Goal: Task Accomplishment & Management: Complete application form

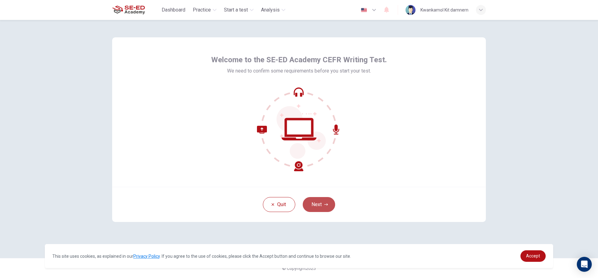
click at [316, 207] on button "Next" at bounding box center [319, 204] width 32 height 15
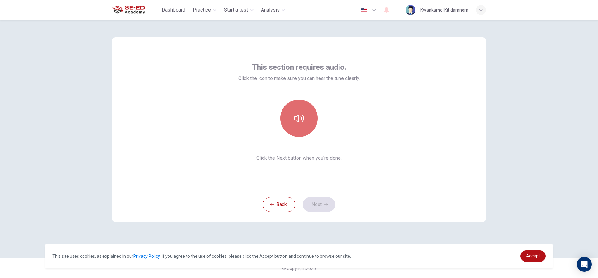
click at [285, 118] on button "button" at bounding box center [298, 118] width 37 height 37
click at [317, 204] on button "Next" at bounding box center [319, 204] width 32 height 15
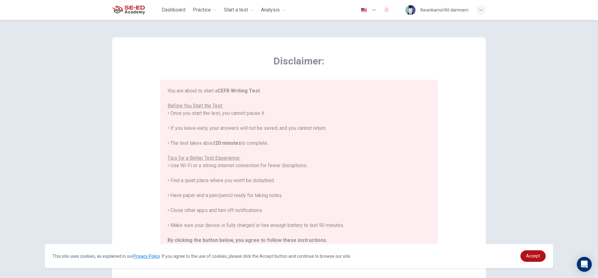
scroll to position [7, 0]
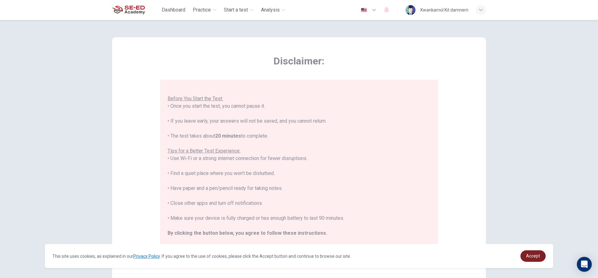
click at [531, 256] on span "Accept" at bounding box center [533, 255] width 14 height 5
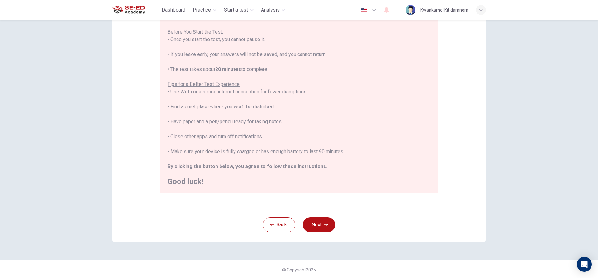
scroll to position [68, 0]
click at [318, 224] on button "Next" at bounding box center [319, 223] width 32 height 15
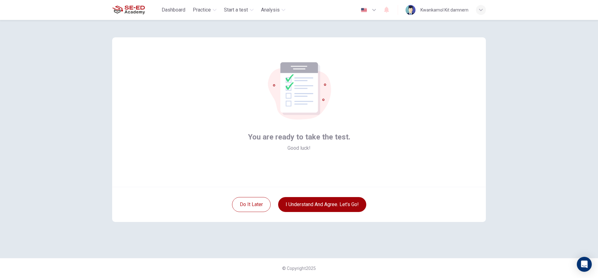
scroll to position [0, 0]
click at [320, 206] on button "I understand and agree. Let’s go!" at bounding box center [322, 204] width 88 height 15
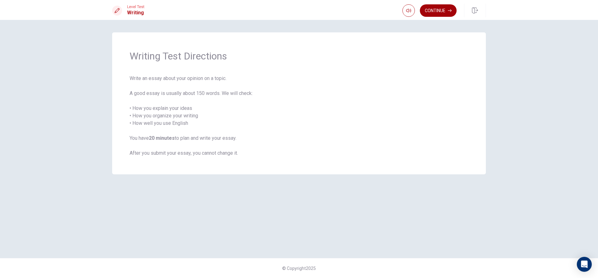
click at [431, 6] on button "Continue" at bounding box center [438, 10] width 37 height 12
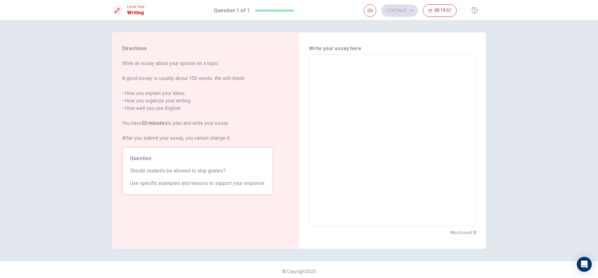
click at [340, 157] on textarea at bounding box center [392, 140] width 158 height 162
type textarea "n"
type textarea "x"
type textarea "no"
type textarea "x"
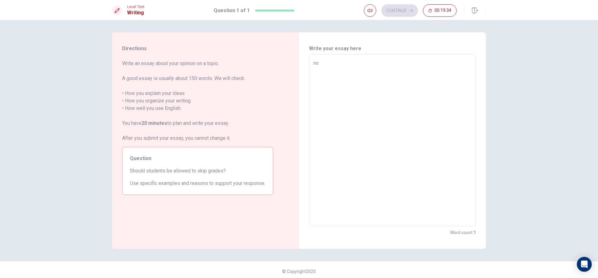
type textarea "no"
type textarea "x"
type textarea "no b"
type textarea "x"
type textarea "no be"
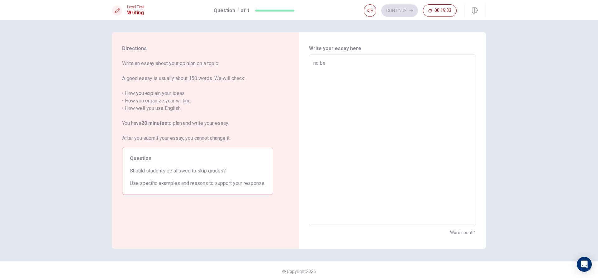
type textarea "x"
type textarea "no bec"
type textarea "x"
type textarea "no beca"
type textarea "x"
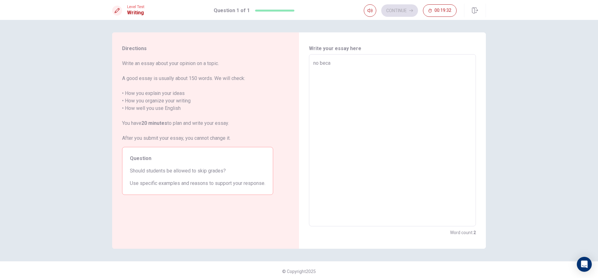
type textarea "no becau"
type textarea "x"
type textarea "no becaus"
type textarea "x"
type textarea "no because"
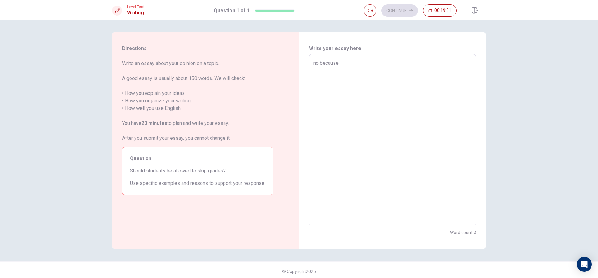
type textarea "x"
type textarea "no because"
type textarea "x"
type textarea "no because w"
type textarea "x"
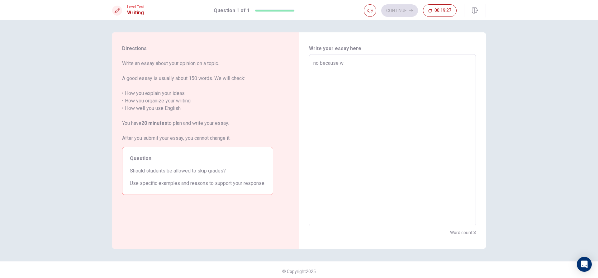
type textarea "no because we"
type textarea "x"
type textarea "no because we"
type textarea "x"
type textarea "no because we n"
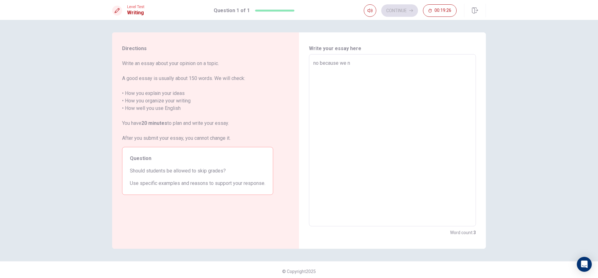
type textarea "x"
type textarea "no because we ne"
type textarea "x"
type textarea "no because we nee"
type textarea "x"
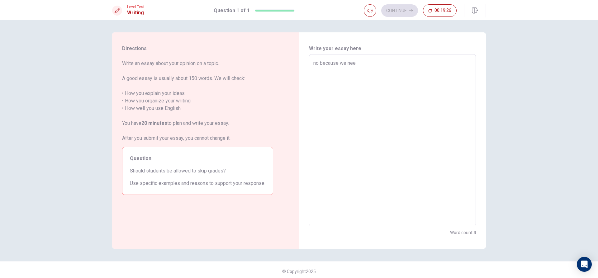
type textarea "no because we need"
type textarea "x"
type textarea "no because we need"
type textarea "x"
type textarea "no because we need t"
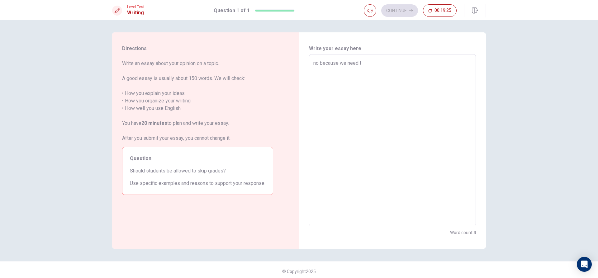
type textarea "x"
type textarea "no because we need to"
type textarea "x"
type textarea "no because we need to"
type textarea "x"
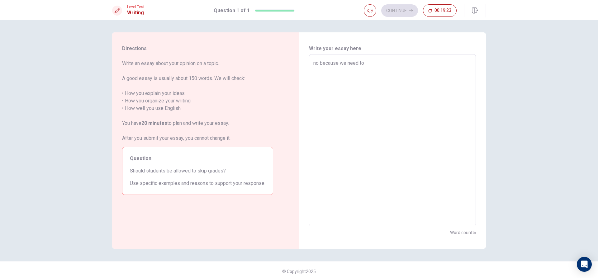
type textarea "no because we need to s"
type textarea "x"
type textarea "no because we need to st"
type textarea "x"
type textarea "no because we need to stu"
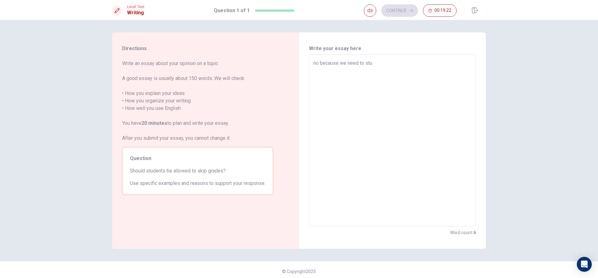
type textarea "x"
type textarea "no because we need to stud"
type textarea "x"
type textarea "no because we need to study"
type textarea "x"
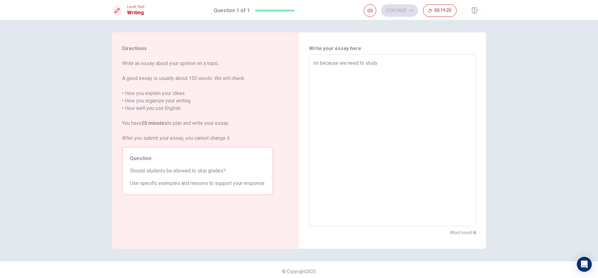
type textarea "no because we need to study"
type textarea "x"
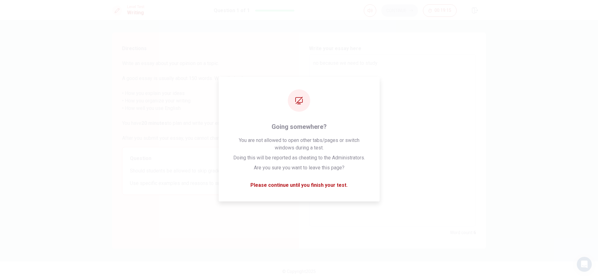
type textarea "no because we need to study t"
type textarea "x"
type textarea "no because we need to study to"
type textarea "x"
type textarea "no because we need to study to"
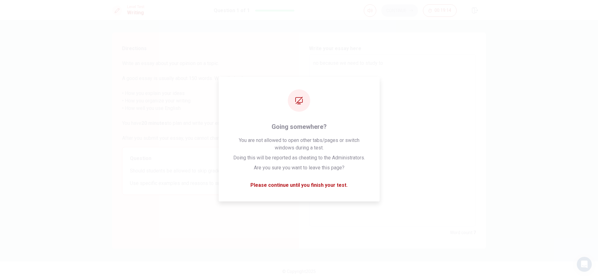
type textarea "x"
type textarea "no because we need to study to e"
type textarea "x"
type textarea "no because we need to study to ev"
type textarea "x"
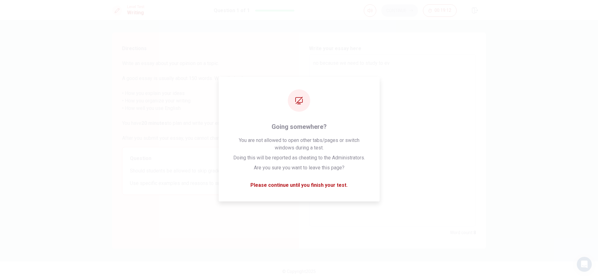
type textarea "no because we need to study to eve"
type textarea "x"
type textarea "no because we need to study to ever"
type textarea "x"
type textarea "no because we need to study to every"
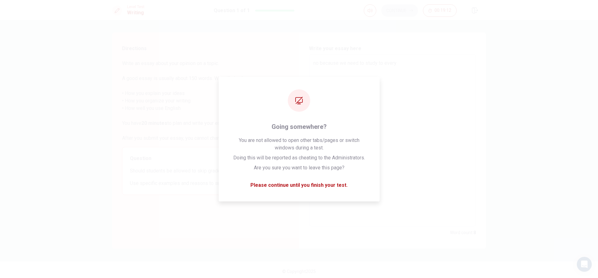
type textarea "x"
type textarea "no because we need to study to every"
type textarea "x"
type textarea "no because we need to study to every g"
type textarea "x"
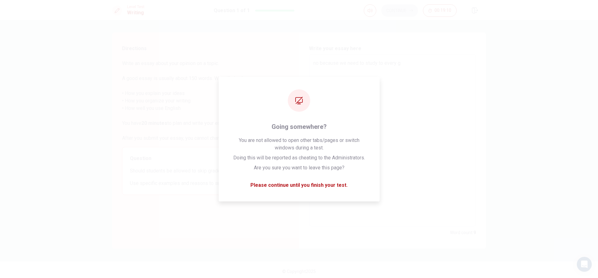
type textarea "no because we need to study to every gr"
type textarea "x"
type textarea "no because we need to study to every gra"
type textarea "x"
type textarea "no because we need to study to every grad"
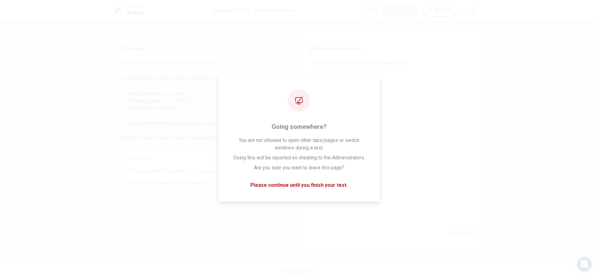
type textarea "x"
type textarea "no because we need to study to every grade"
type textarea "x"
type textarea "no because we need to study to every grade"
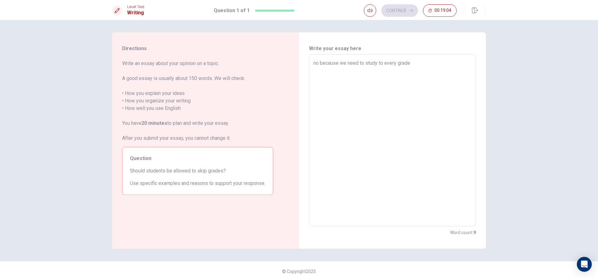
type textarea "x"
type textarea "no because we need to study to every grade"
type textarea "x"
type textarea "no because we need to study to every grade t"
type textarea "x"
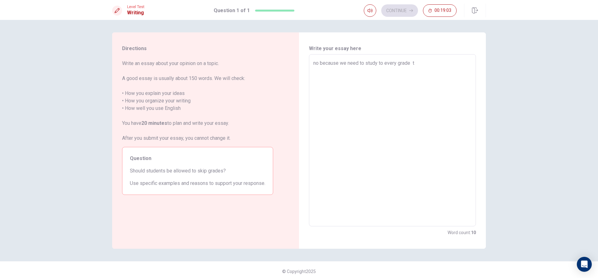
type textarea "no because we need to study to every grade to"
type textarea "x"
type textarea "no because we need to study to every grade to"
type textarea "x"
type textarea "no because we need to study to every grade to b"
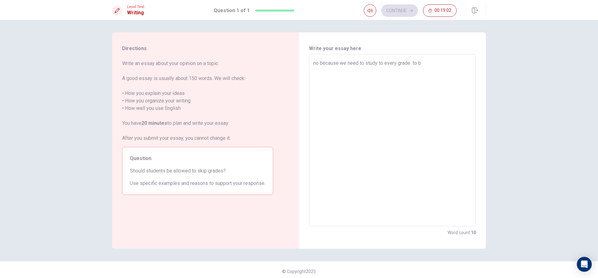
type textarea "x"
type textarea "no because we need to study to every grade to be"
type textarea "x"
type textarea "no because we need to study to every grade to be"
type textarea "x"
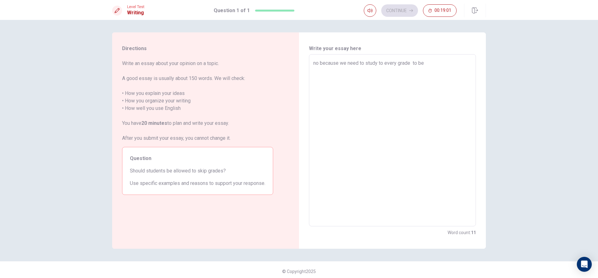
type textarea "no because we need to study to every grade to be b"
type textarea "x"
type textarea "no because we need to study to every grade to be be"
type textarea "x"
type textarea "no because we need to study to every grade to be bet"
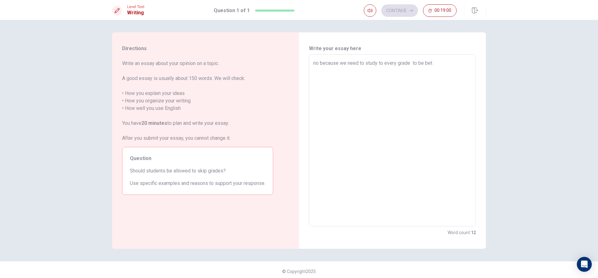
type textarea "x"
type textarea "no because we need to study to every grade to be bett"
type textarea "x"
type textarea "no because we need to study to every grade to be [PERSON_NAME]"
type textarea "x"
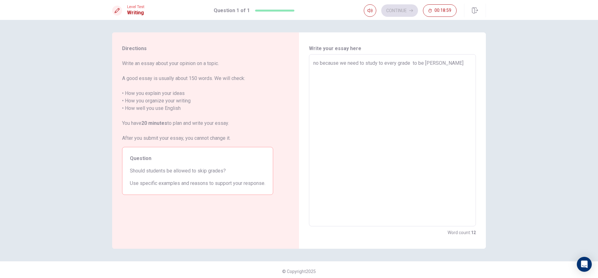
type textarea "no because we need to study to every grade to be better"
type textarea "x"
type textarea "no because we need to study to every grade to be better"
type textarea "x"
type textarea "no because we need to study to every grade to be better a"
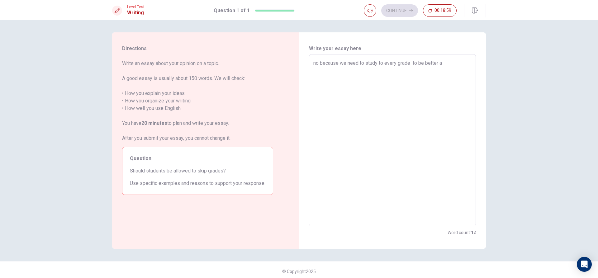
type textarea "x"
type textarea "no because we need to study to every grade to be better an"
type textarea "x"
type textarea "no because we need to study to every grade to be better and"
type textarea "x"
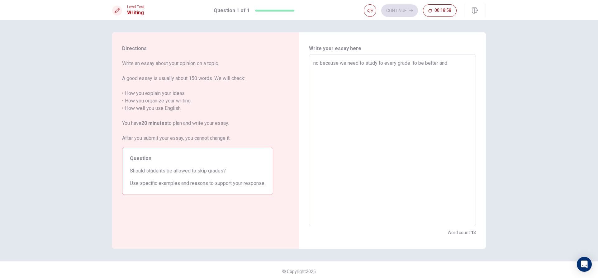
type textarea "no because we need to study to every grade to be better and"
type textarea "x"
type textarea "no because we need to study to every grade to be better and a"
type textarea "x"
type textarea "no because we need to study to every grade to be better and au"
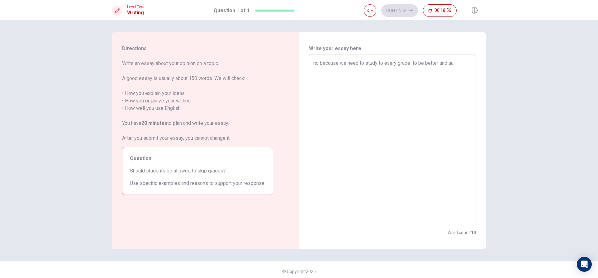
type textarea "x"
type textarea "no because we need to study to every grade to be better and aud"
type textarea "x"
type textarea "no because we need to study to every grade to be better and aude"
type textarea "x"
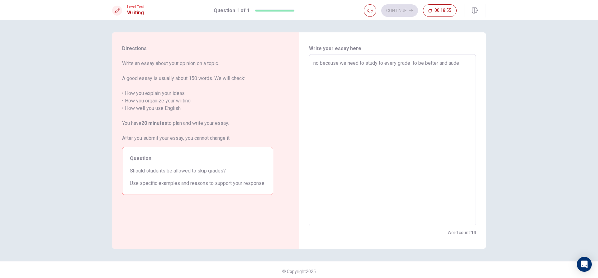
type textarea "no because we need to study to every grade to be better and auder"
type textarea "x"
type textarea "no because we need to study to every grade to be better and auders"
type textarea "x"
type textarea "no because we need to study to every grade to be better and auderst"
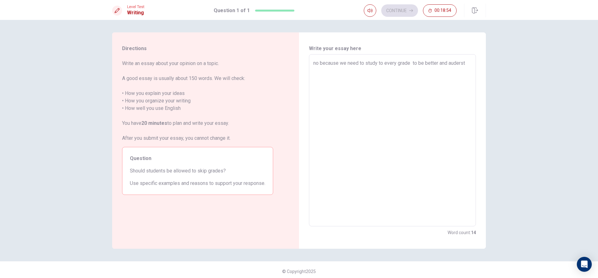
type textarea "x"
type textarea "no because we need to study to every grade to be better and audersta"
type textarea "x"
type textarea "no because we need to study to every grade to be better and auderstan"
type textarea "x"
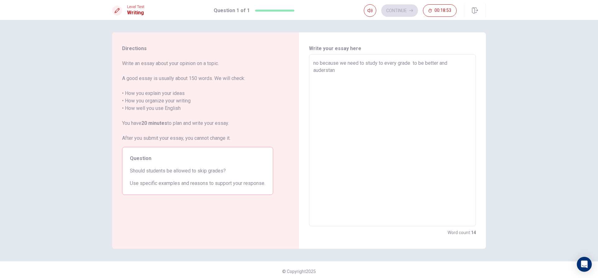
type textarea "no because we need to study to every grade to be better and auderstand"
type textarea "x"
type textarea "no because we need to study to every grade to be better and auderstand"
type textarea "x"
type textarea "no because we need to study to every grade to be better and auderstand t"
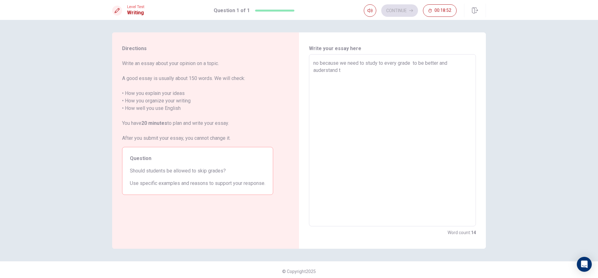
type textarea "x"
type textarea "no because we need to study to every grade to be better and auderstand th"
type textarea "x"
type textarea "no because we need to study to every grade to be better and auderstand the"
type textarea "x"
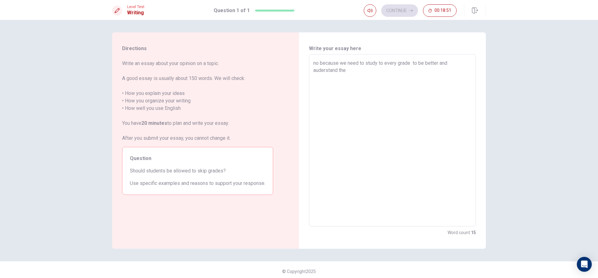
type textarea "no because we need to study to every grade to be better and auderstand the"
type textarea "x"
type textarea "no because we need to study to every grade to be better and auderstand the l"
type textarea "x"
type textarea "no because we need to study to every grade to be better and auderstand the le"
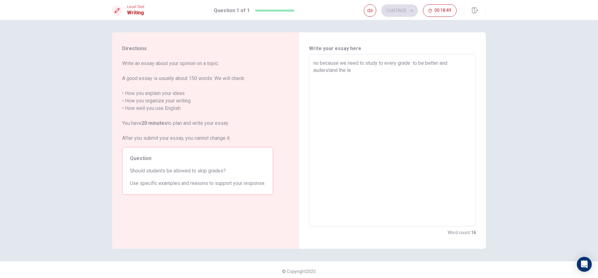
type textarea "x"
type textarea "no because we need to study to every grade to be better and auderstand the les"
type textarea "x"
type textarea "no because we need to study to every grade to be better and auderstand the less"
type textarea "x"
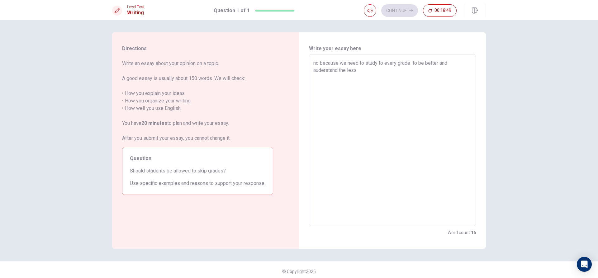
type textarea "no because we need to study to every grade to be better and auderstand the lesss"
type textarea "x"
type textarea "no because we need to study to every grade to be better and auderstand the less"
type textarea "x"
type textarea "no because we need to study to every grade to be better and auderstand the lesso"
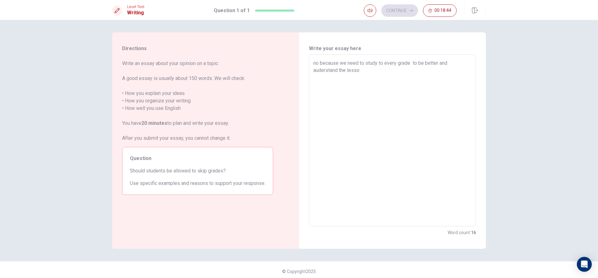
type textarea "x"
type textarea "no because we need to study to every grade to be better and auderstand the less…"
type textarea "x"
type textarea "no because we need to study to every grade to be better and auderstand the less…"
type textarea "x"
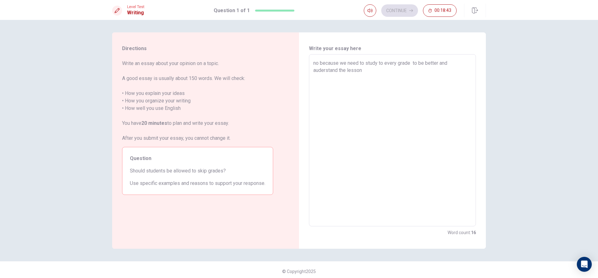
type textarea "no because we need to study to every grade to be better and auderstand the less…"
type textarea "x"
type textarea "no because we need to study to every grade to be better and auderstand the less…"
type textarea "x"
type textarea "no because we need to study to every grade to be better and auderstand the less…"
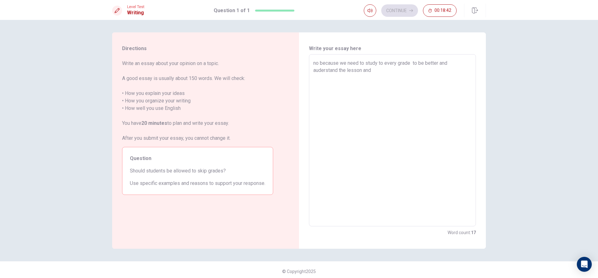
type textarea "x"
type textarea "no because we need to study to every grade to be better and auderstand the less…"
type textarea "x"
type textarea "no because we need to study to every grade to be better and auderstand the less…"
type textarea "x"
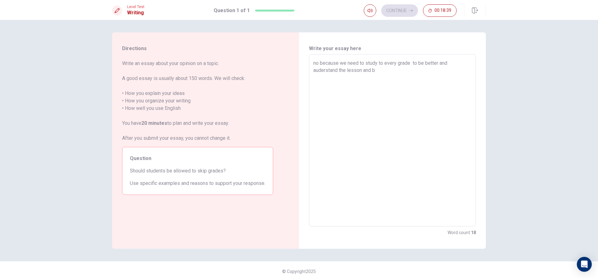
type textarea "no because we need to study to every grade to be better and auderstand the less…"
type textarea "x"
type textarea "no because we need to study to every grade to be better and auderstand the less…"
type textarea "x"
type textarea "no because we need to study to every grade to be better and auderstand the less…"
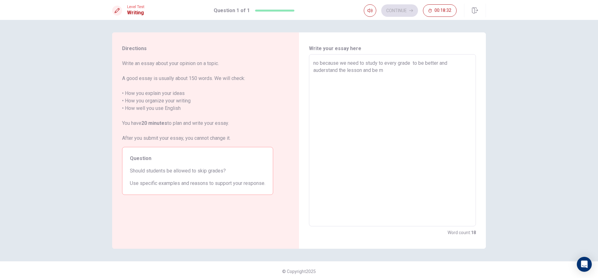
type textarea "x"
type textarea "no because we need to study to every grade to be better and auderstand the less…"
type textarea "x"
type textarea "no because we need to study to every grade to be better and auderstand the less…"
type textarea "x"
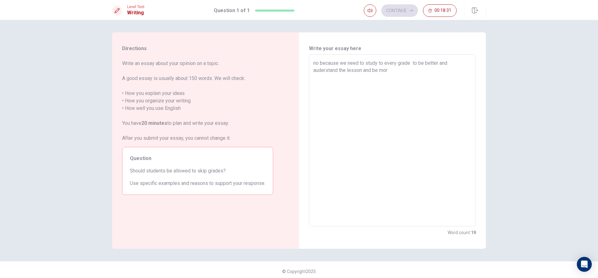
type textarea "no because we need to study to every grade to be better and auderstand the less…"
type textarea "x"
type textarea "no because we need to study to every grade to be better and auderstand the less…"
type textarea "x"
type textarea "no because we need to study to every grade to be better and auderstand the less…"
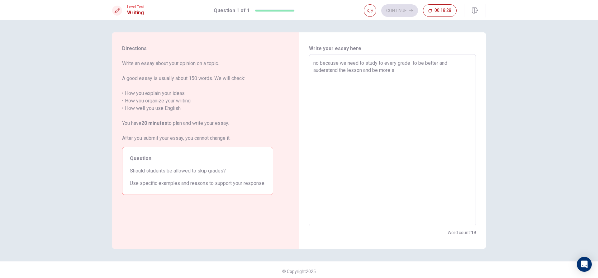
type textarea "x"
type textarea "no because we need to study to every grade to be better and auderstand the less…"
type textarea "x"
type textarea "no because we need to study to every grade to be better and auderstand the less…"
type textarea "x"
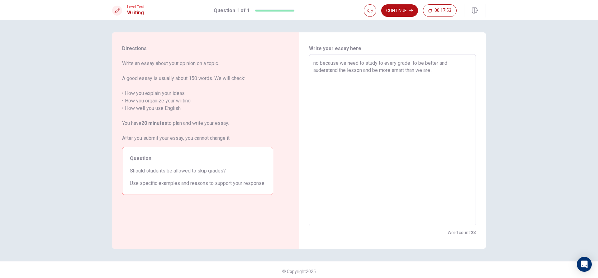
click at [449, 71] on textarea "no because we need to study to every grade to be better and auderstand the less…" at bounding box center [392, 140] width 158 height 162
click at [463, 70] on textarea "no because we need to study to every grade to be better and auderstand the less…" at bounding box center [392, 140] width 158 height 162
click at [313, 81] on textarea "no because we need to study to every grade to be better and auderstand the less…" at bounding box center [392, 140] width 158 height 162
click at [314, 92] on textarea "no because we need to study to every grade to be better and auderstand the less…" at bounding box center [392, 140] width 158 height 162
click at [313, 100] on textarea "no because we need to study to every grade to be better and auderstand the less…" at bounding box center [392, 140] width 158 height 162
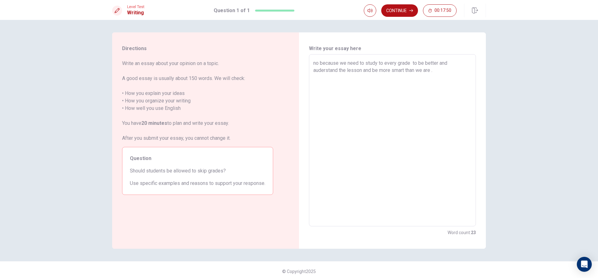
click at [437, 71] on textarea "no because we need to study to every grade to be better and auderstand the less…" at bounding box center [392, 140] width 158 height 162
click at [441, 70] on textarea "no because we need to study to every grade to be better and auderstand the less…" at bounding box center [392, 140] width 158 height 162
click at [401, 9] on button "Continue" at bounding box center [399, 10] width 37 height 12
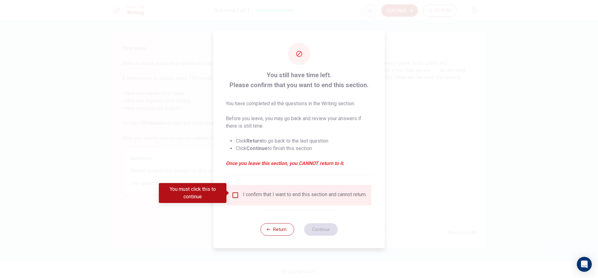
click at [235, 192] on input "You must click this to continue" at bounding box center [235, 195] width 7 height 7
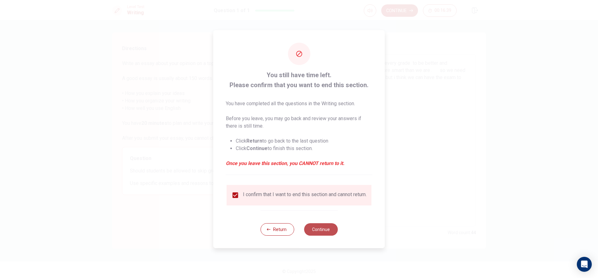
click at [319, 229] on button "Continue" at bounding box center [321, 229] width 34 height 12
